Goal: Task Accomplishment & Management: Complete application form

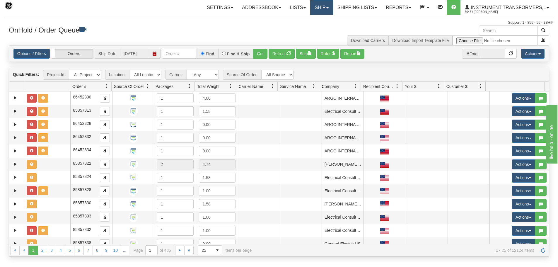
click at [326, 8] on span at bounding box center [327, 7] width 2 height 1
click at [303, 20] on span "Ship Screen" at bounding box center [296, 20] width 22 height 5
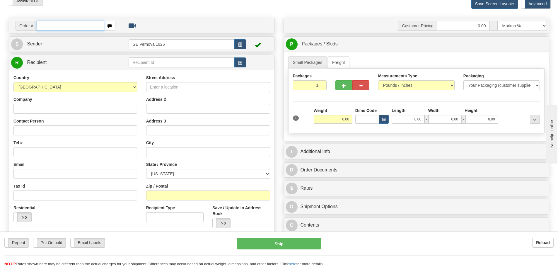
scroll to position [29, 0]
click at [42, 24] on input "text" at bounding box center [70, 26] width 67 height 10
type input "86709013"
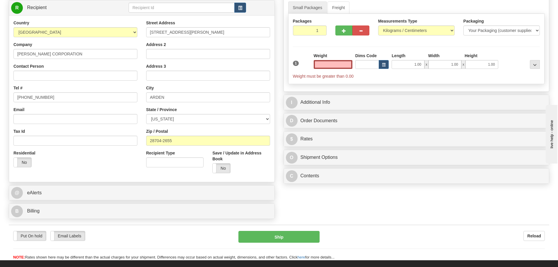
scroll to position [146, 0]
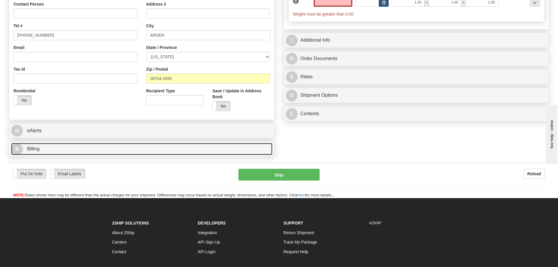
type input "0.00"
click at [118, 153] on link "B Billing" at bounding box center [141, 149] width 261 height 12
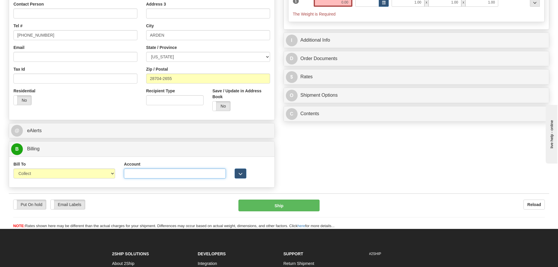
click at [134, 173] on input "Account" at bounding box center [175, 173] width 102 height 10
paste input "103014760"
type input "103014760"
click at [112, 173] on select "Sender Recipient Third Party Collect" at bounding box center [64, 173] width 102 height 10
select select "2"
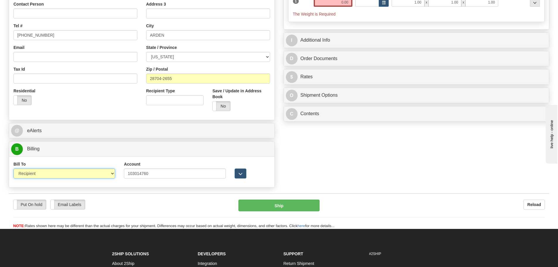
click at [13, 168] on select "Sender Recipient Third Party Collect" at bounding box center [64, 173] width 102 height 10
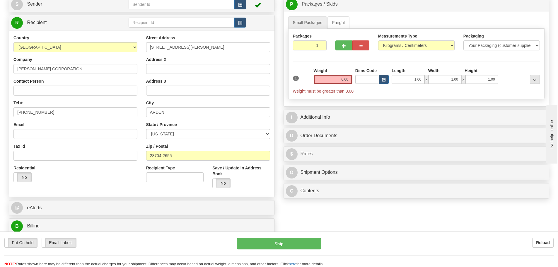
scroll to position [59, 0]
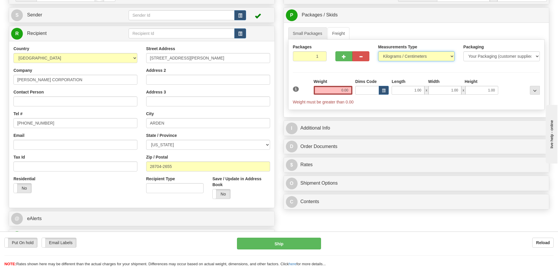
click at [450, 56] on select "Pounds / Inches Kilograms / Centimeters" at bounding box center [416, 56] width 76 height 10
select select "0"
click at [378, 51] on select "Pounds / Inches Kilograms / Centimeters" at bounding box center [416, 56] width 76 height 10
click at [349, 90] on input "0.00" at bounding box center [332, 90] width 39 height 9
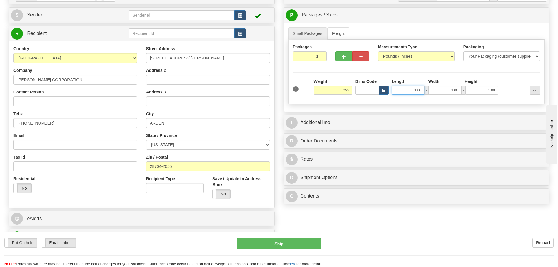
type input "293.00"
click at [423, 91] on input "1.00" at bounding box center [407, 90] width 33 height 9
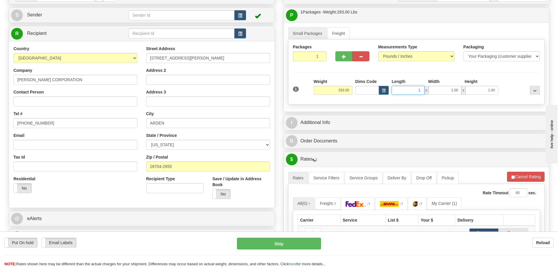
type input "1"
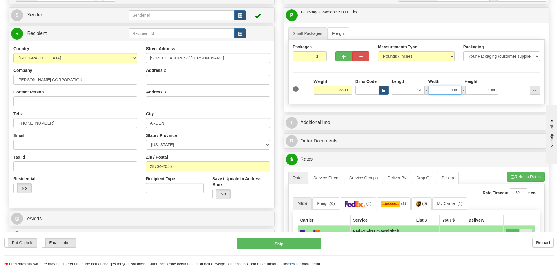
type input "34.00"
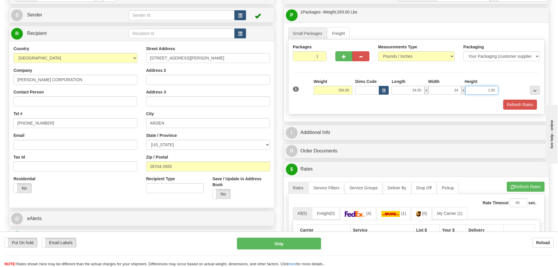
type input "34.00"
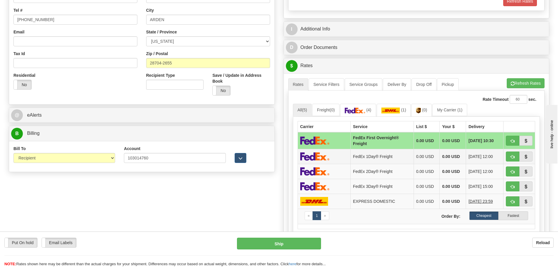
scroll to position [176, 0]
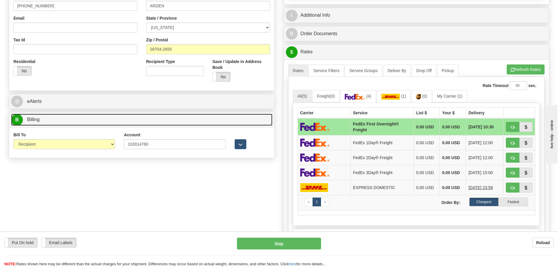
type input "32.00"
click at [136, 124] on link "B Billing" at bounding box center [141, 120] width 261 height 12
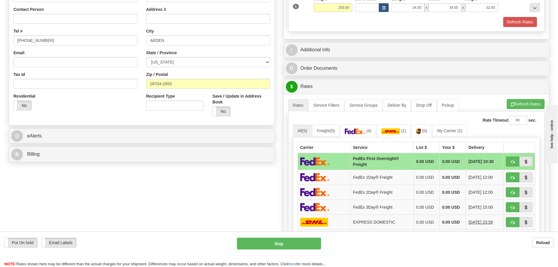
scroll to position [146, 0]
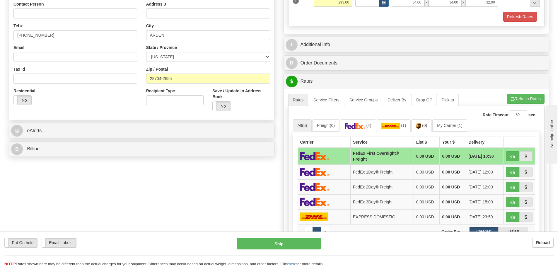
click at [124, 156] on div "B Billing" at bounding box center [141, 148] width 265 height 15
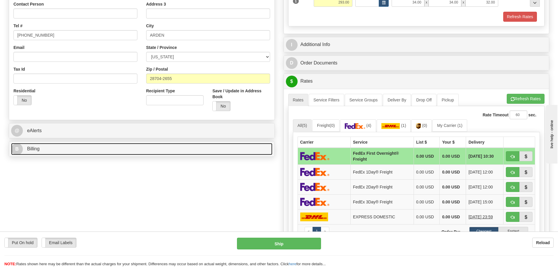
click at [124, 151] on link "B Billing" at bounding box center [141, 149] width 261 height 12
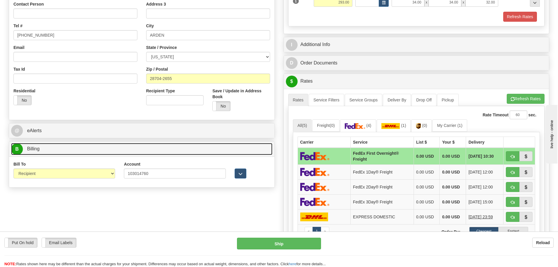
click at [133, 150] on link "B Billing" at bounding box center [141, 149] width 261 height 12
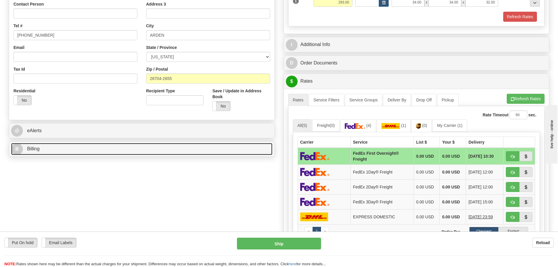
click at [126, 148] on link "B Billing" at bounding box center [141, 149] width 261 height 12
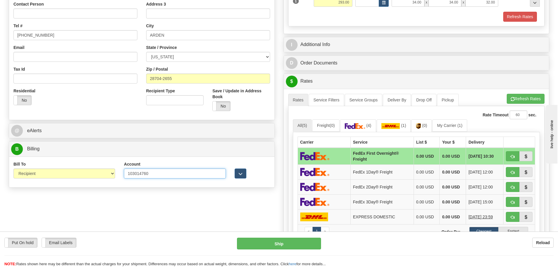
click at [157, 174] on input "103014760" at bounding box center [175, 173] width 102 height 10
type input "1"
click at [111, 172] on select "Sender Recipient Third Party Collect" at bounding box center [64, 173] width 102 height 10
select select "1"
click at [13, 168] on select "Sender Recipient Third Party Collect" at bounding box center [64, 173] width 102 height 10
